Goal: Download file/media

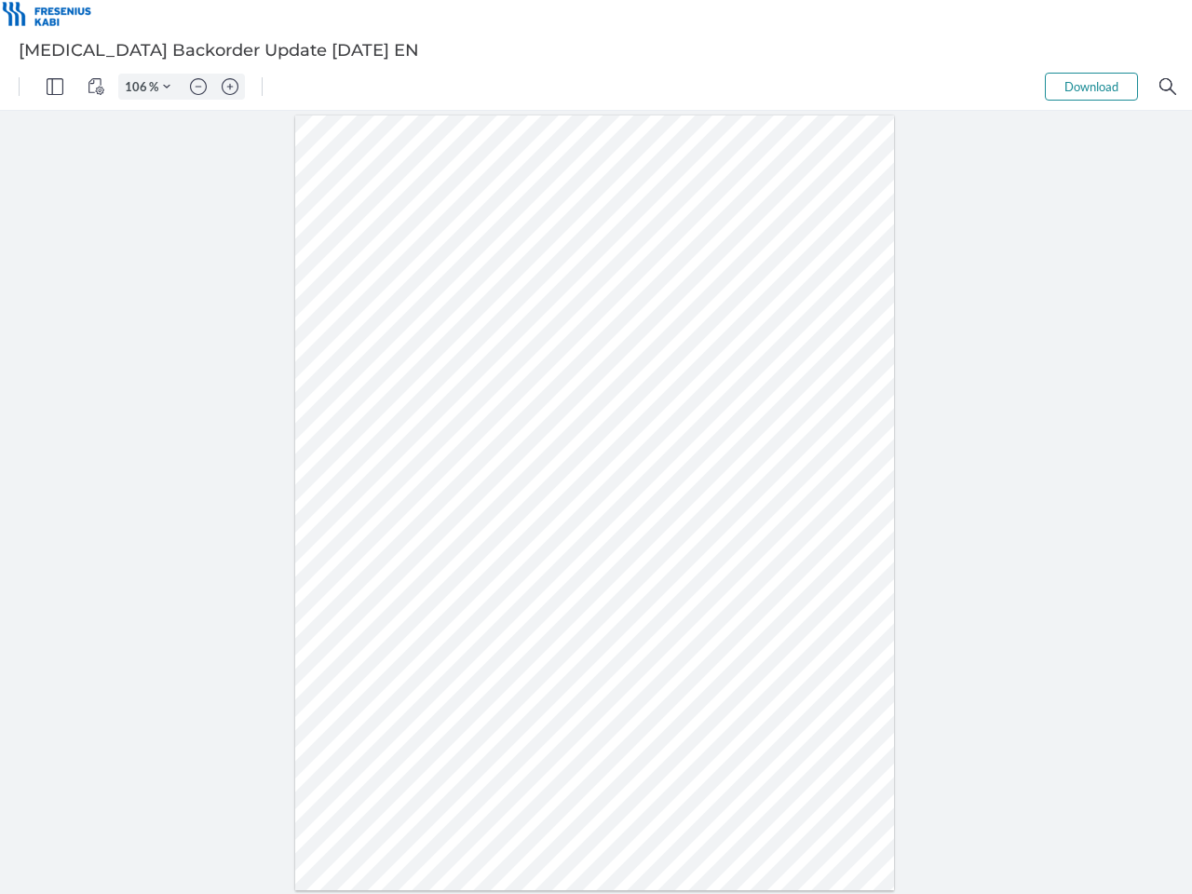
click at [55, 87] on img "Panel" at bounding box center [55, 86] width 17 height 17
click at [96, 87] on img "View Controls" at bounding box center [96, 86] width 17 height 17
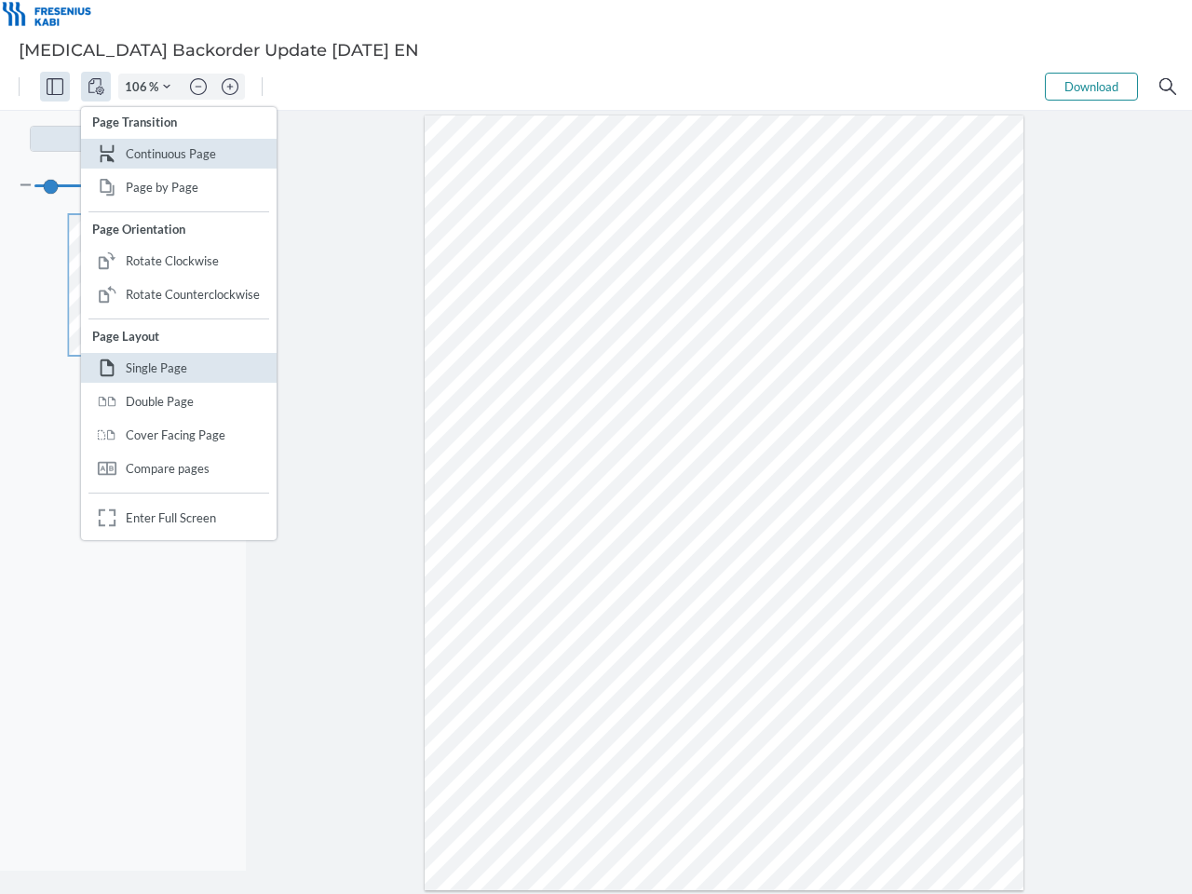
click at [139, 87] on input "106" at bounding box center [134, 86] width 30 height 17
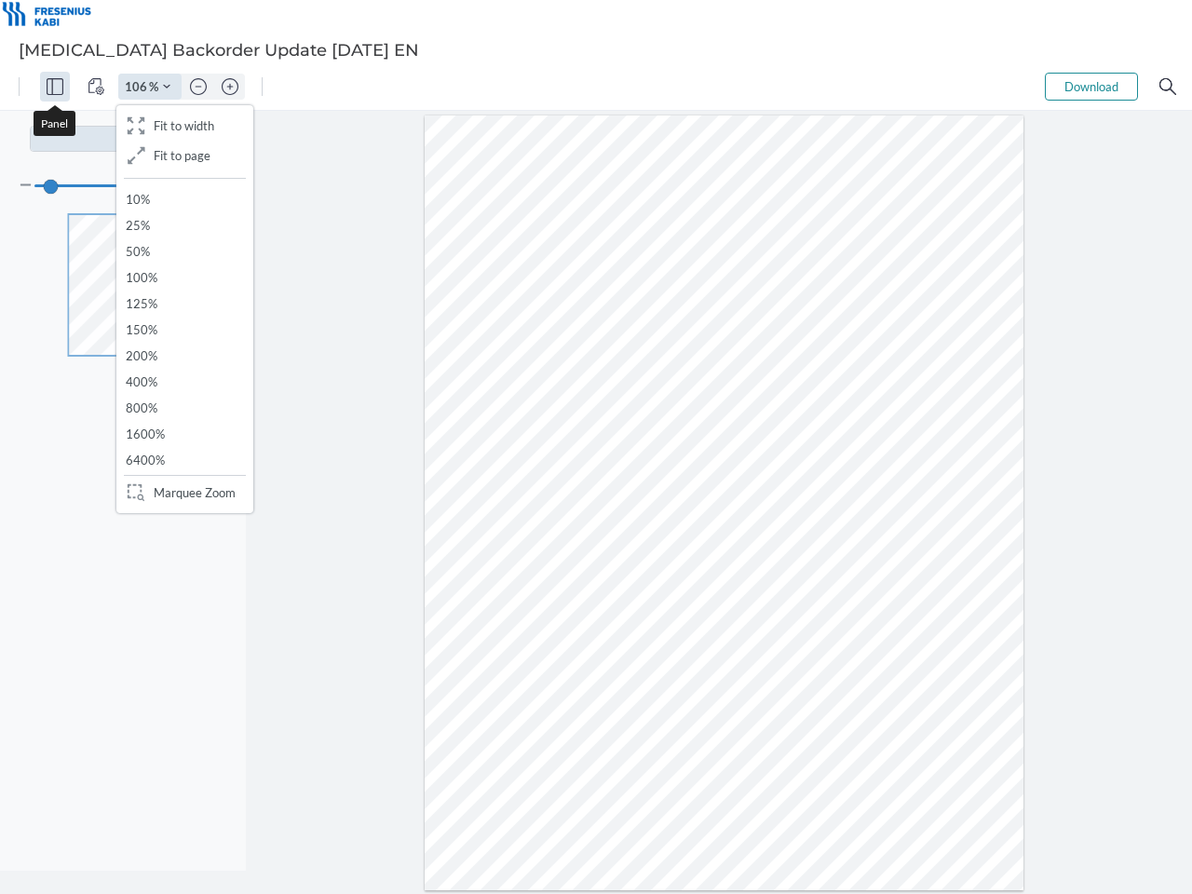
click at [167, 87] on img "Zoom Controls" at bounding box center [166, 86] width 7 height 7
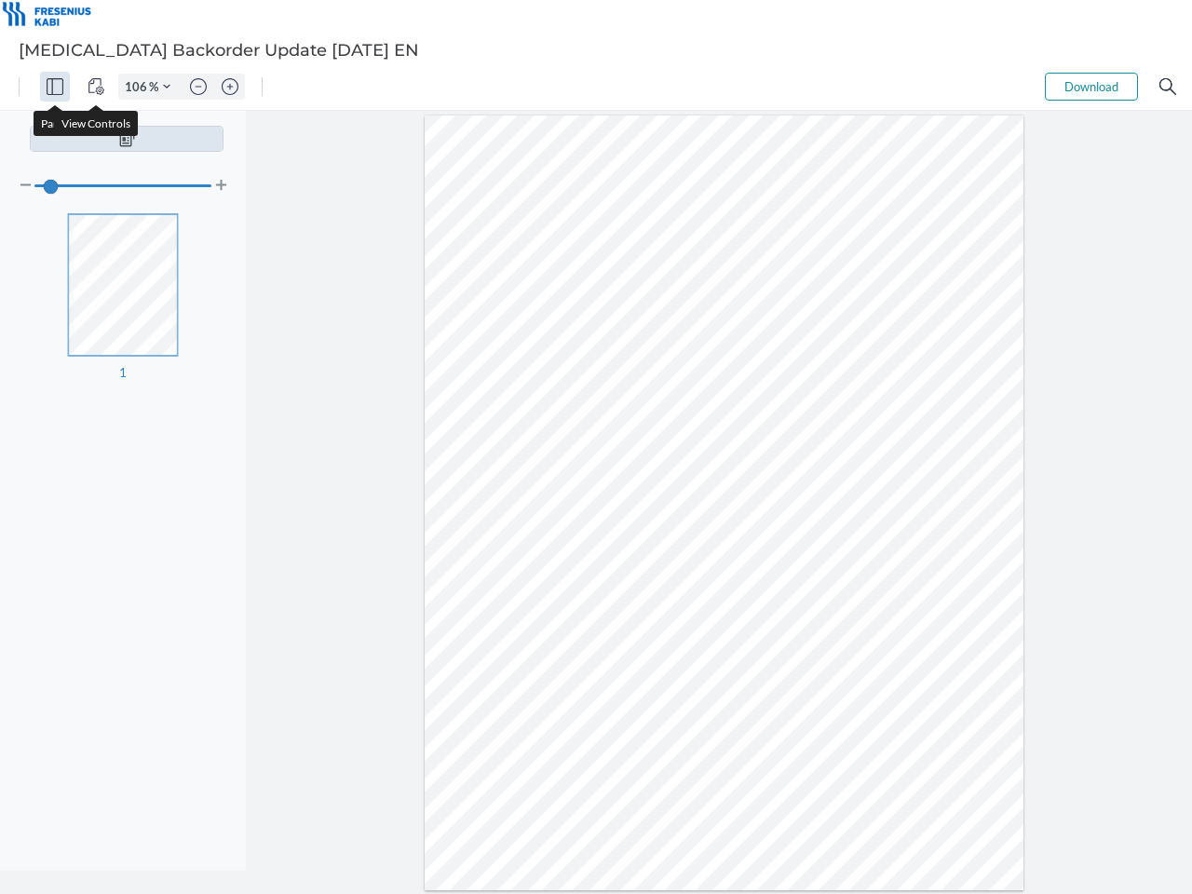
click at [198, 87] on img "Zoom out" at bounding box center [198, 86] width 17 height 17
click at [230, 87] on img "Zoom in" at bounding box center [230, 86] width 17 height 17
type input "106"
click at [1092, 87] on button "Download" at bounding box center [1091, 87] width 93 height 28
click at [1168, 87] on img "Search" at bounding box center [1168, 86] width 17 height 17
